Goal: Find specific page/section: Find specific page/section

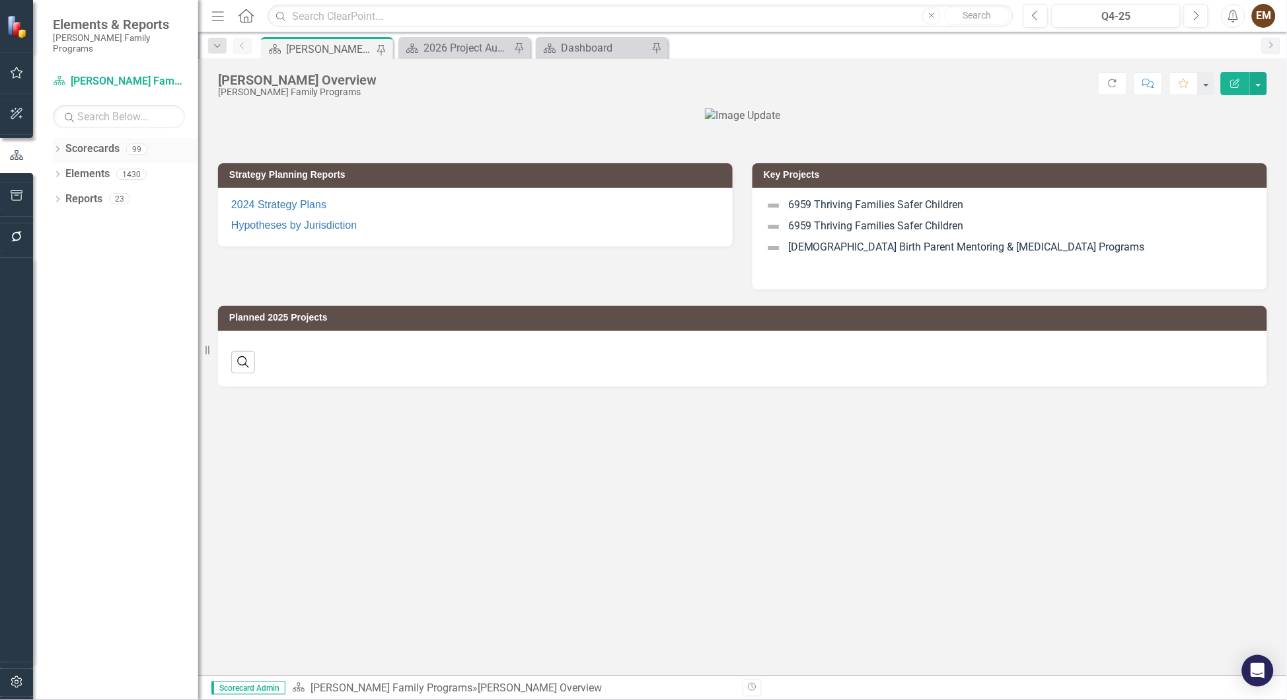
click at [61, 138] on div "Dropdown Scorecards 99" at bounding box center [125, 150] width 145 height 25
click at [57, 146] on icon at bounding box center [57, 149] width 3 height 6
click at [65, 170] on icon "Dropdown" at bounding box center [64, 174] width 10 height 8
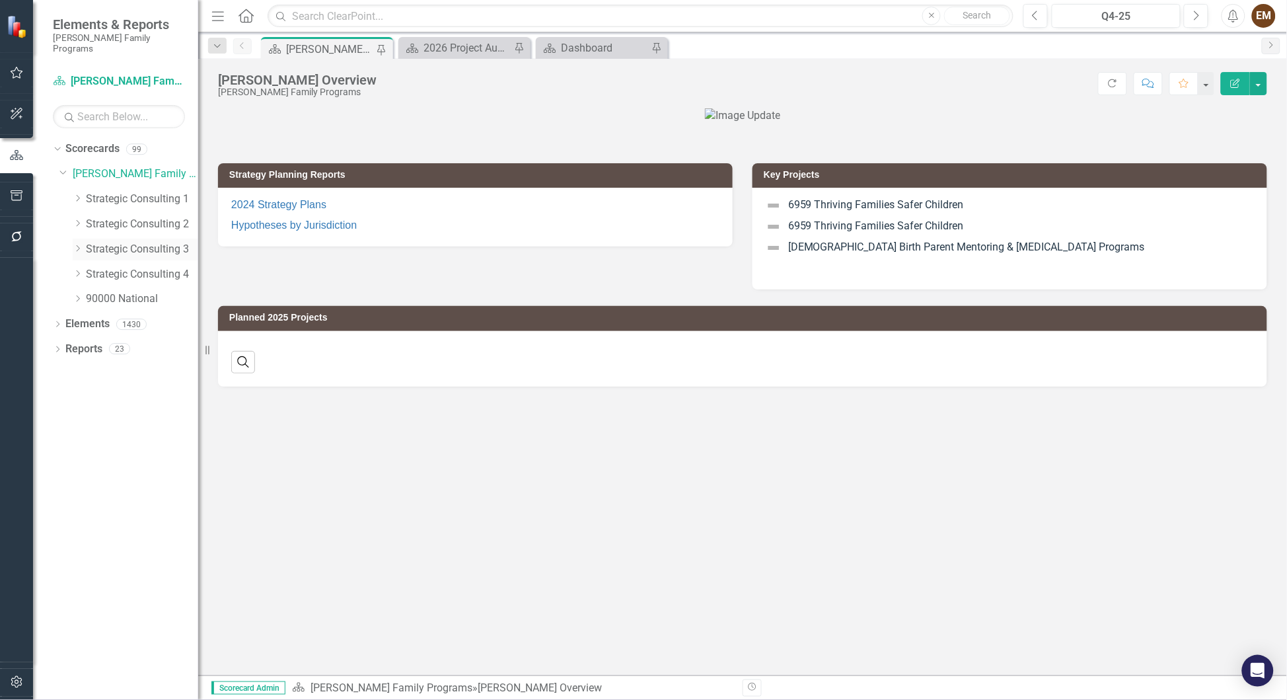
click at [135, 242] on link "Strategic Consulting 3" at bounding box center [142, 249] width 112 height 15
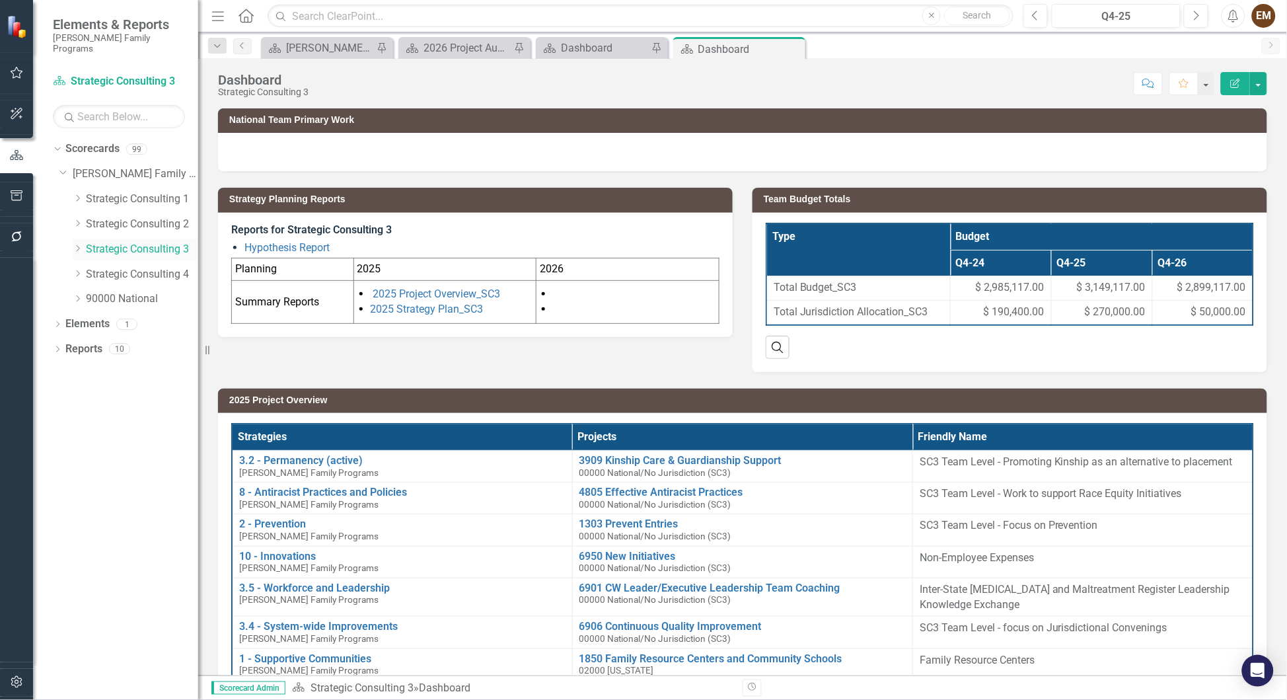
click at [75, 245] on icon "Dropdown" at bounding box center [78, 249] width 10 height 8
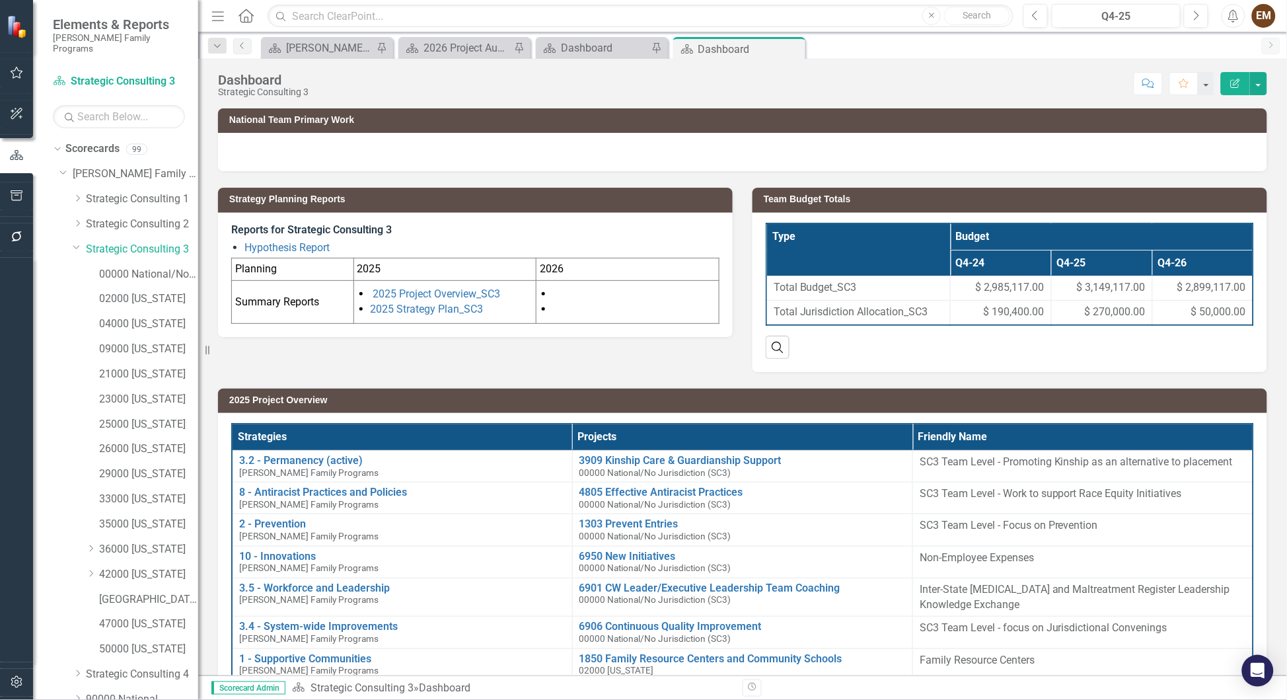
scroll to position [3, 0]
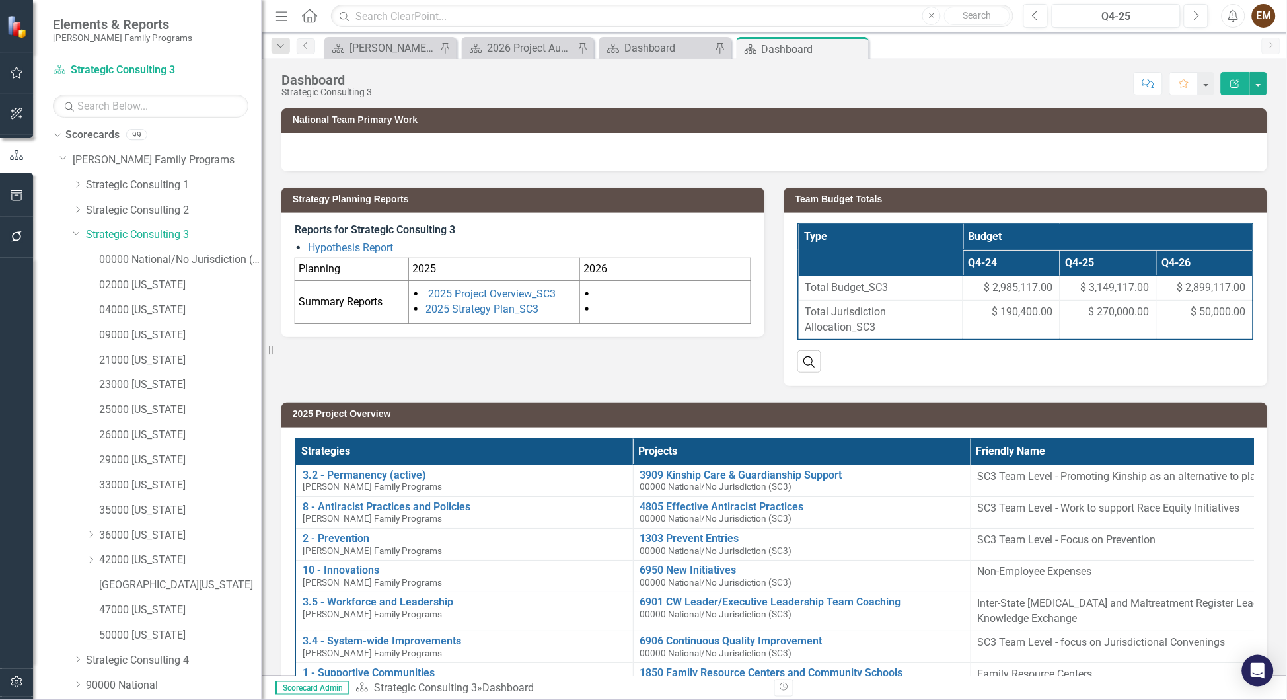
drag, startPoint x: 202, startPoint y: 242, endPoint x: 262, endPoint y: 242, distance: 60.1
click at [262, 242] on div "Resize" at bounding box center [267, 350] width 11 height 700
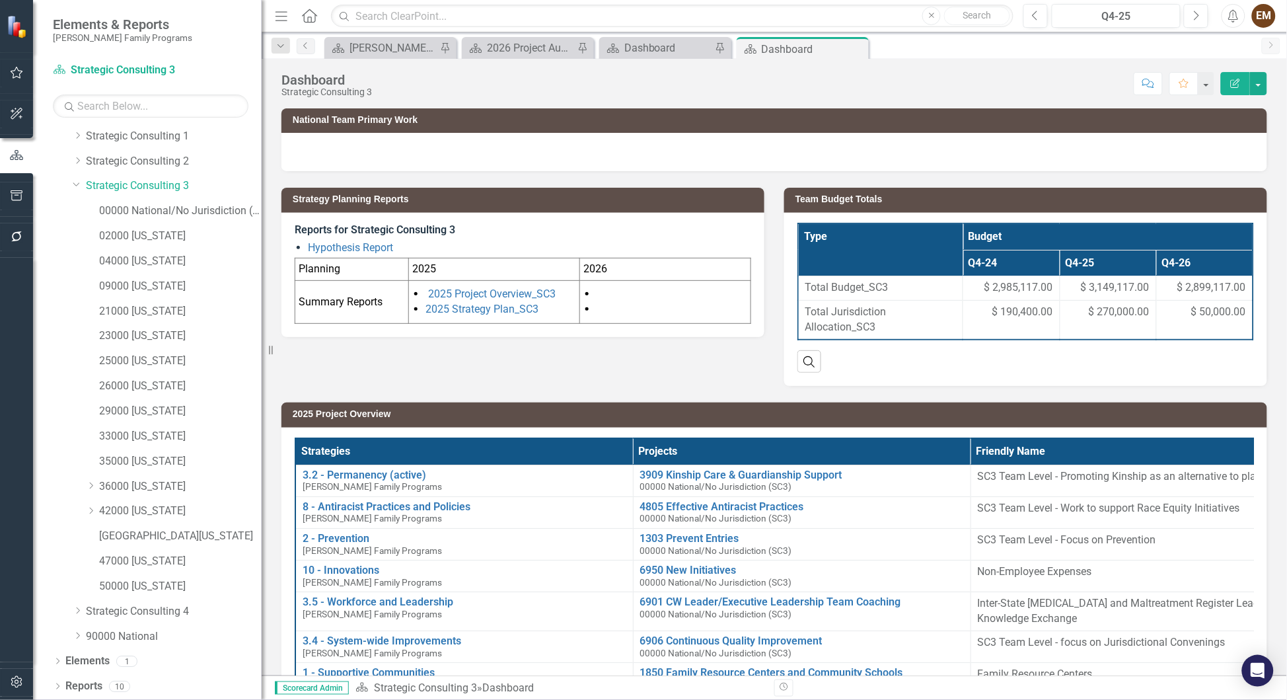
click at [858, 70] on div "Dashboard Strategic Consulting 3 Score: N/A Q4-25 Completed Comment Favorite Ed…" at bounding box center [775, 79] width 1026 height 40
click at [858, 11] on div "Q4-25" at bounding box center [1117, 17] width 120 height 16
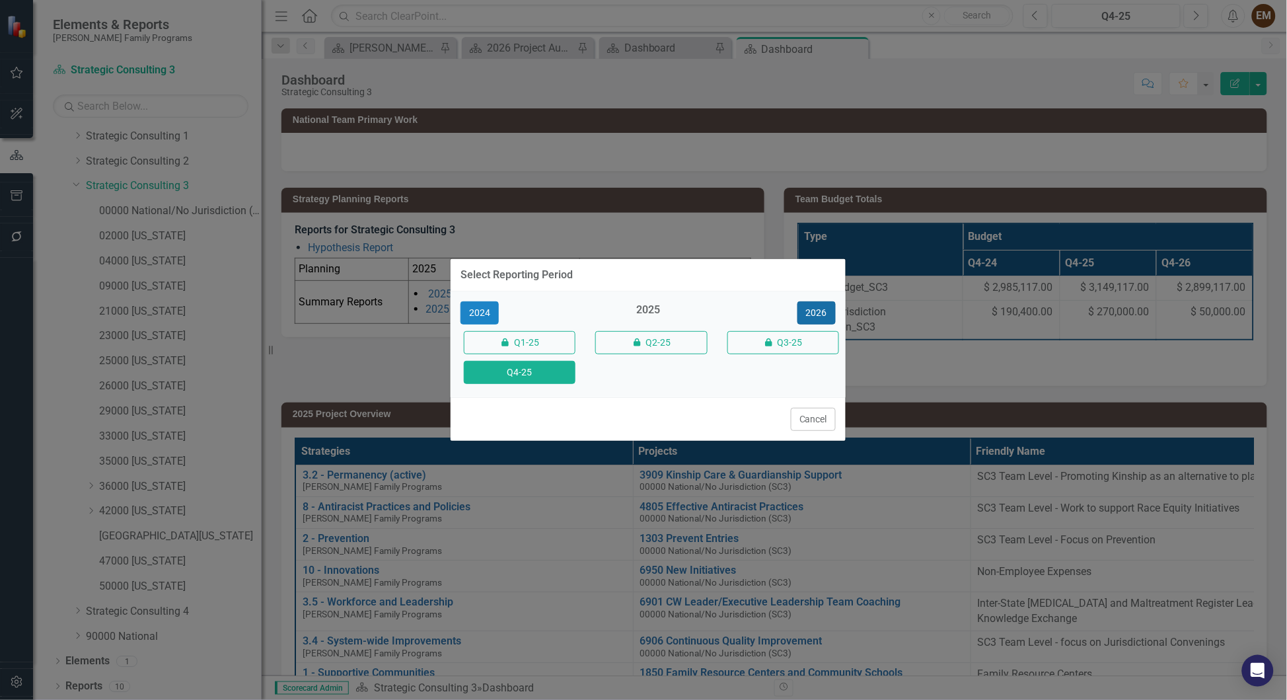
click at [806, 317] on button "2026" at bounding box center [817, 312] width 38 height 23
click at [556, 384] on button "Q4-26" at bounding box center [520, 372] width 112 height 23
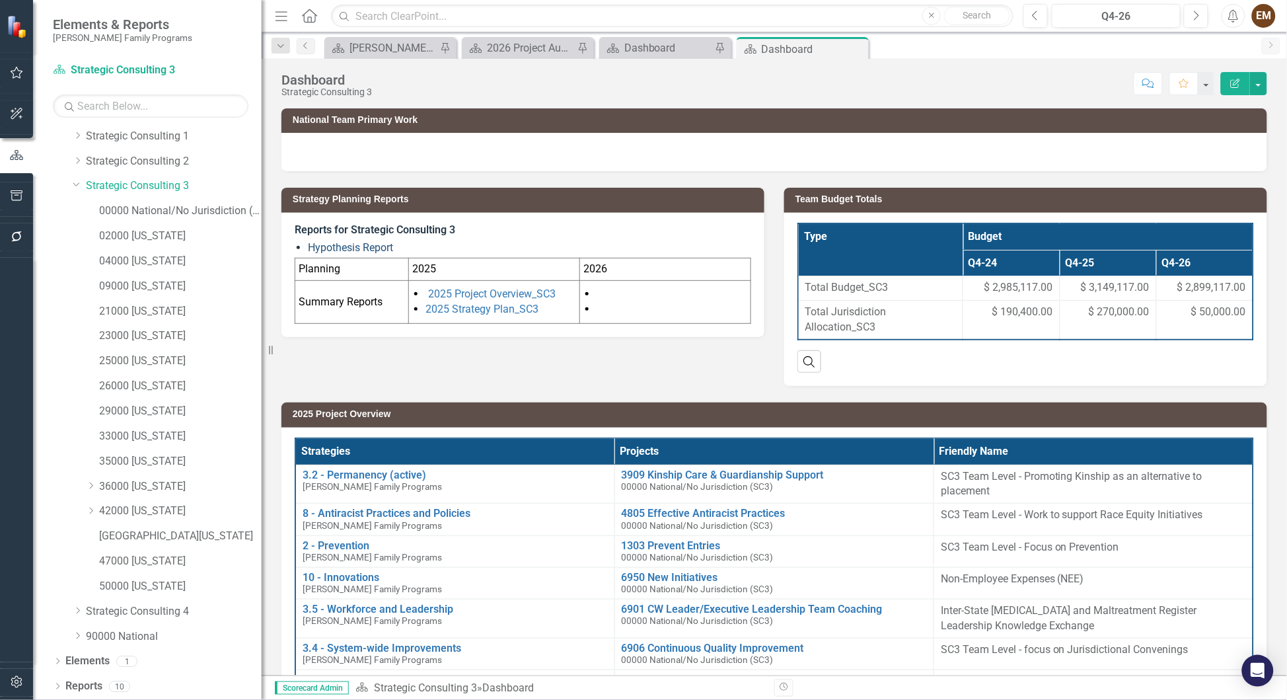
click at [361, 249] on link "Hypothesis Report" at bounding box center [350, 247] width 85 height 13
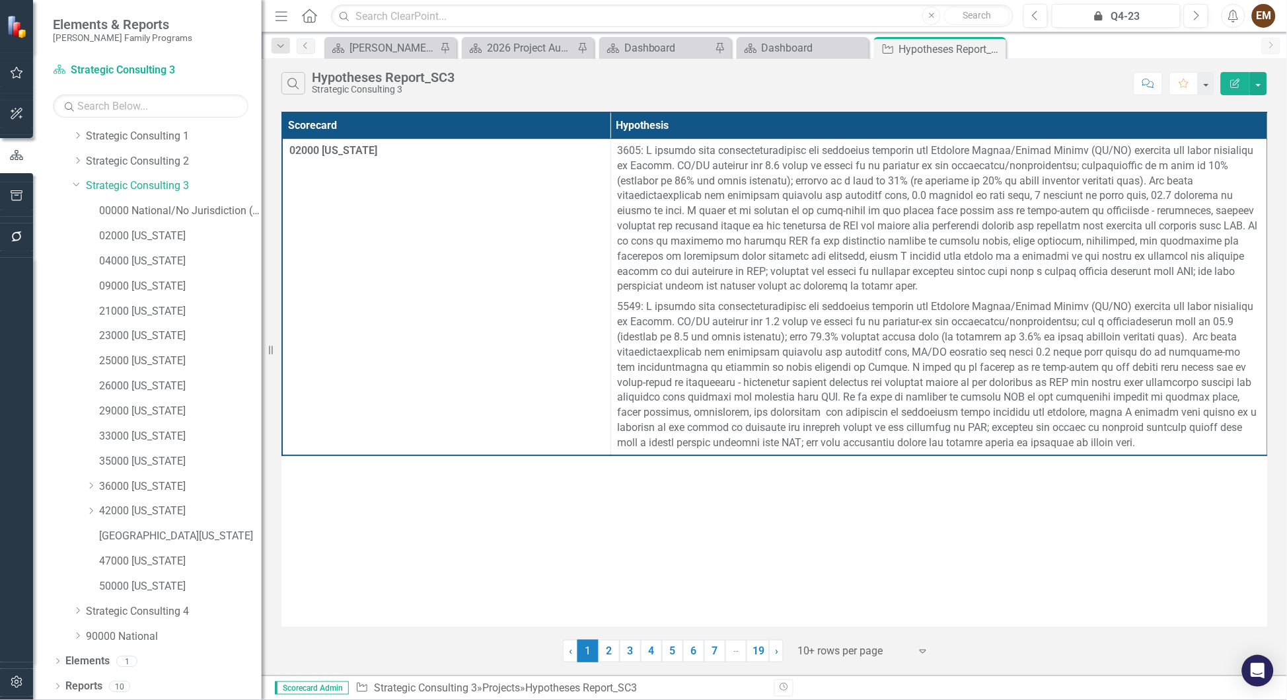
click at [420, 466] on div "Scorecard Hypothesis 02000 [US_STATE]" at bounding box center [775, 369] width 986 height 515
